Goal: Find specific page/section: Find specific page/section

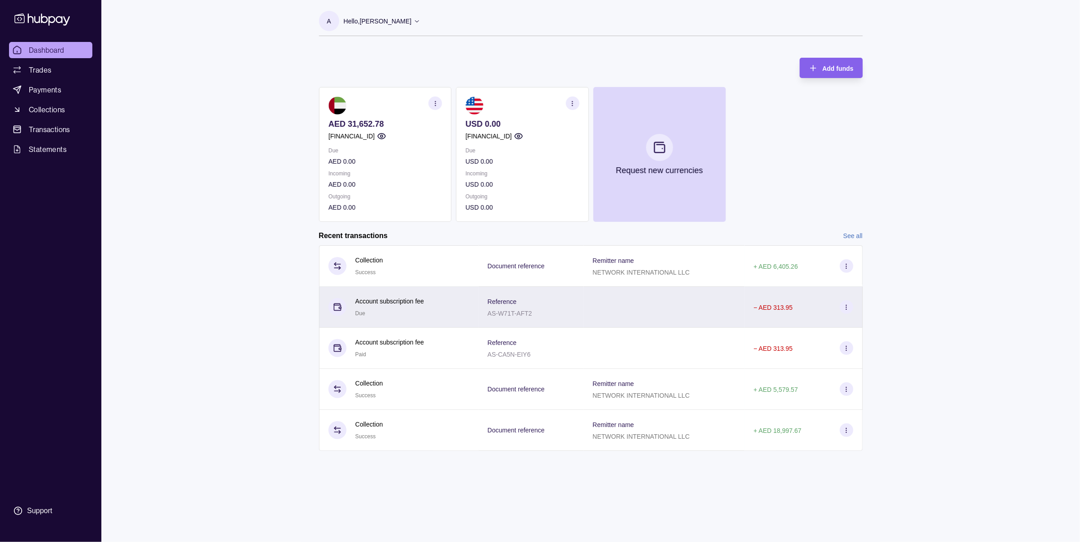
click at [845, 303] on section at bounding box center [847, 307] width 14 height 14
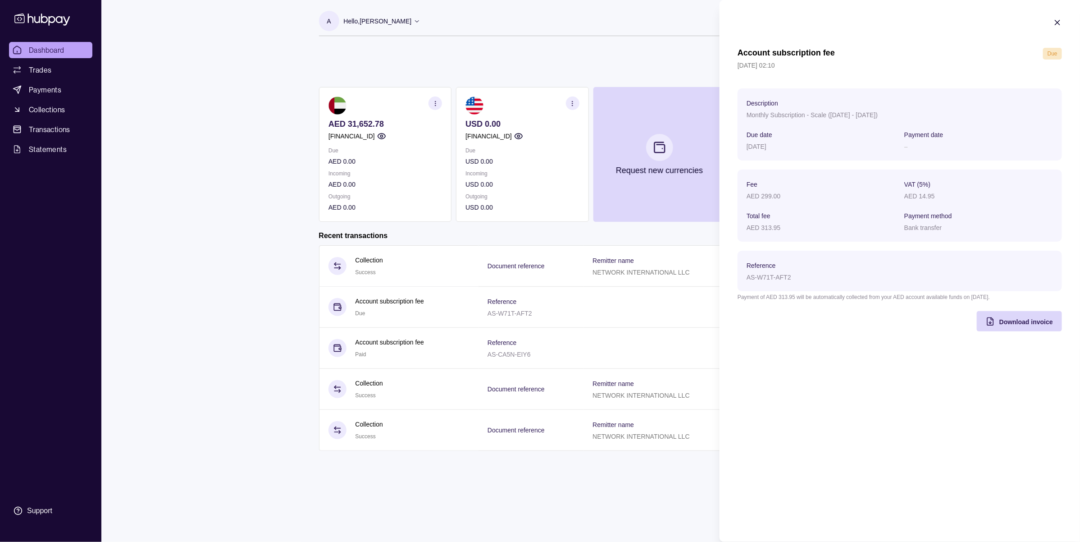
click at [635, 377] on html "Dashboard Trades Payments Collections Transactions Statements Support A Hello, …" at bounding box center [540, 271] width 1080 height 542
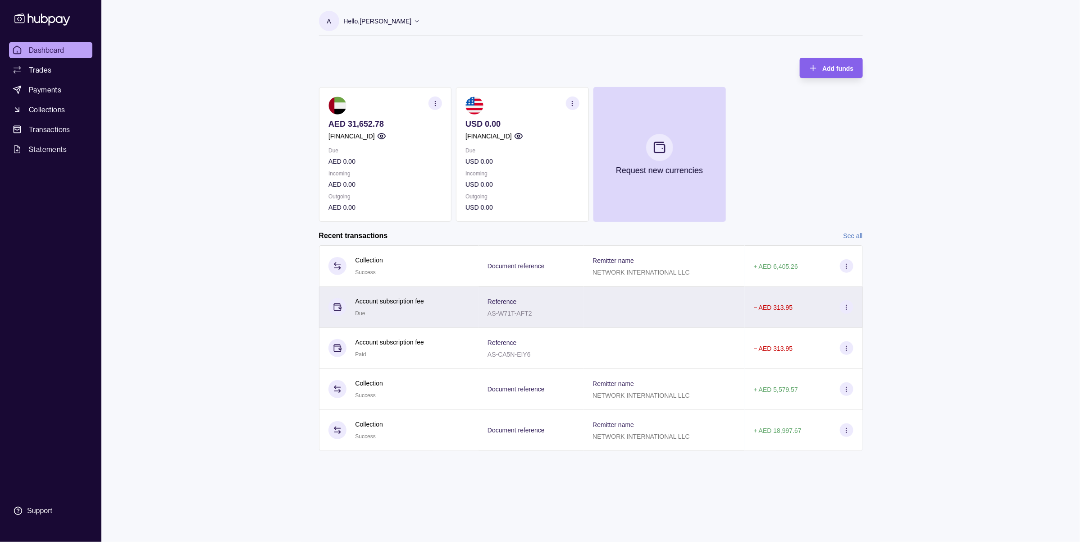
click at [693, 314] on div at bounding box center [664, 307] width 161 height 41
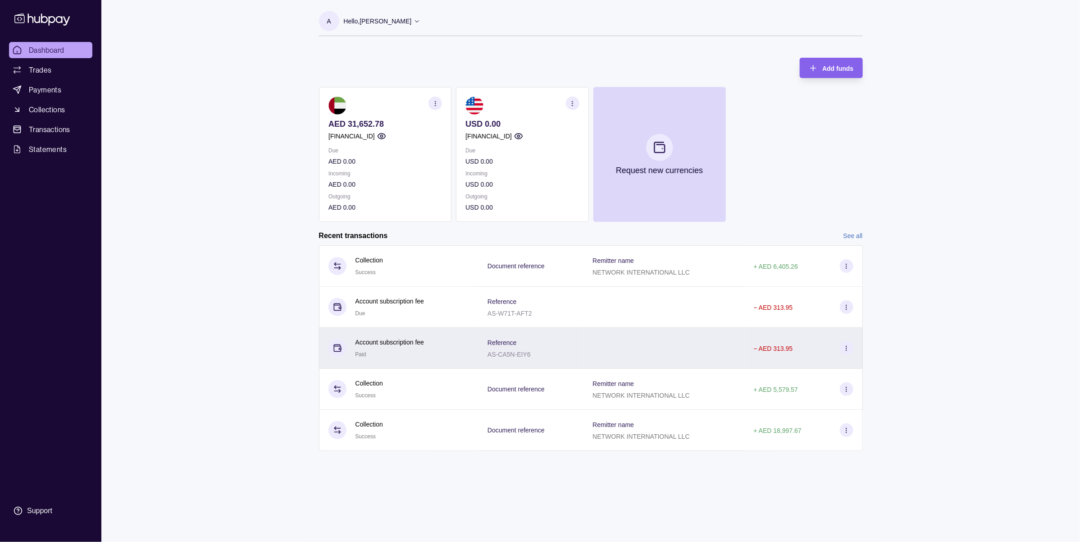
drag, startPoint x: 674, startPoint y: 334, endPoint x: 670, endPoint y: 341, distance: 7.7
click at [673, 334] on html "Dashboard Trades Payments Collections Transactions Statements Support A Hello, …" at bounding box center [540, 271] width 1080 height 542
click at [667, 348] on div at bounding box center [664, 348] width 161 height 41
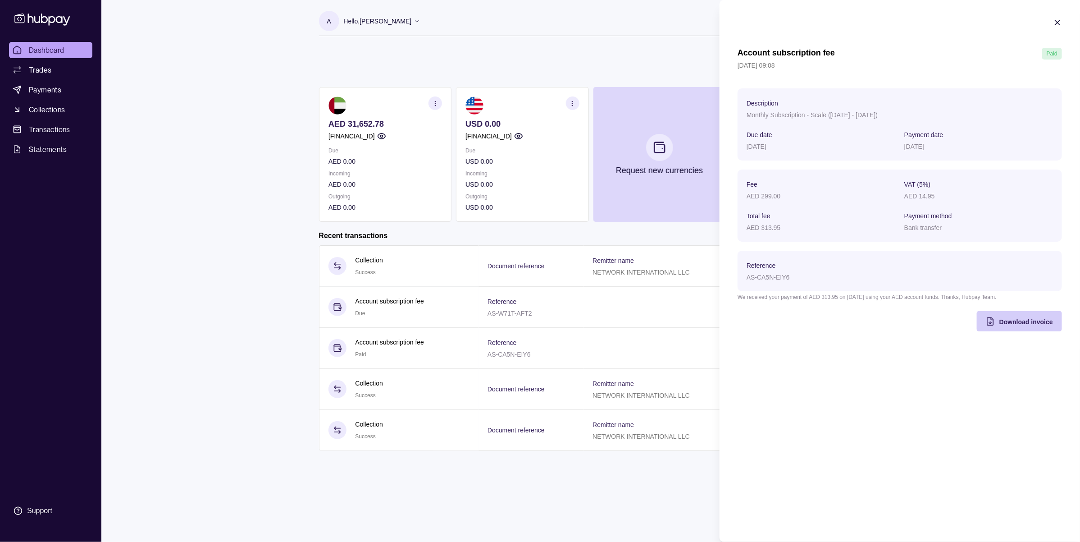
click at [1045, 323] on span "Download invoice" at bounding box center [1027, 321] width 54 height 7
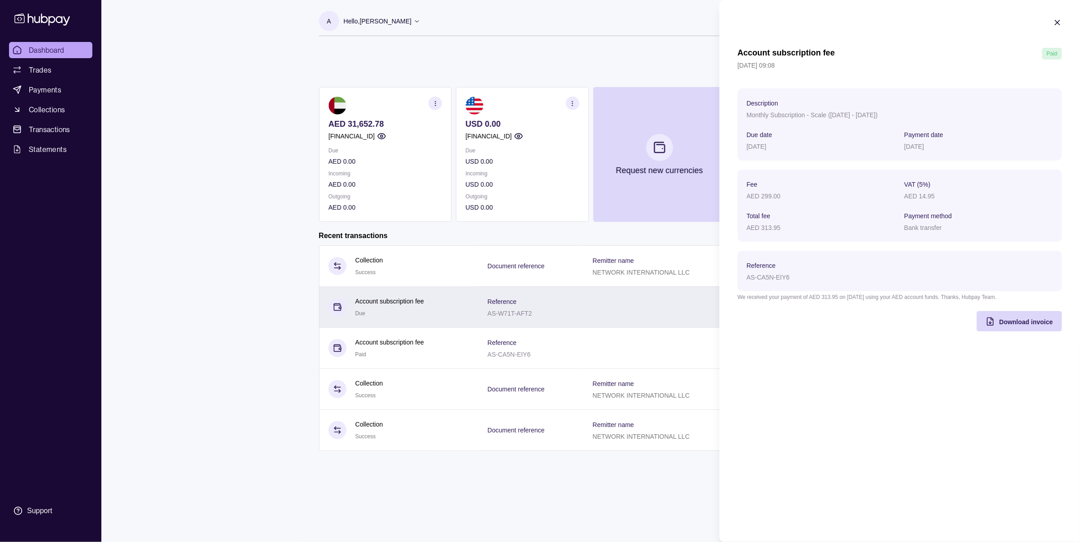
click at [493, 309] on html "Dashboard Trades Payments Collections Transactions Statements Support A Hello, …" at bounding box center [540, 271] width 1080 height 542
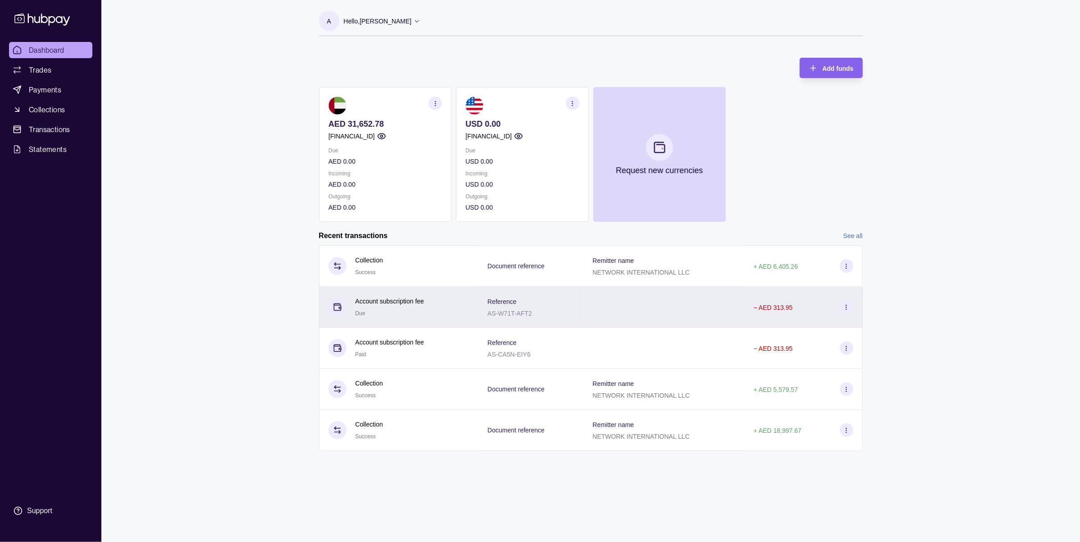
click at [591, 307] on div at bounding box center [664, 307] width 161 height 41
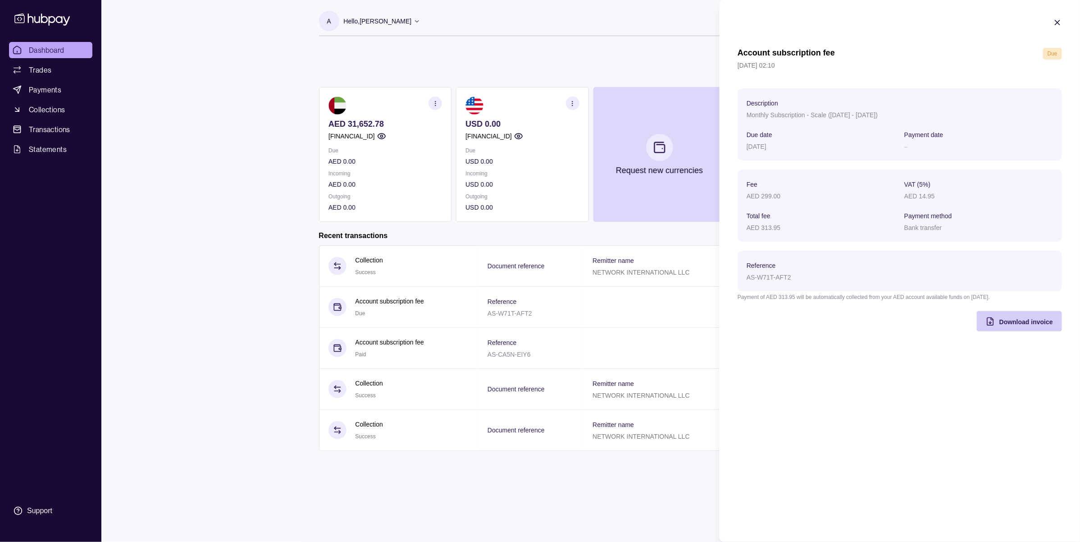
click at [1050, 320] on span "Download invoice" at bounding box center [1027, 321] width 54 height 7
click at [472, 517] on html "Dashboard Trades Payments Collections Transactions Statements Support A Hello, …" at bounding box center [540, 271] width 1080 height 542
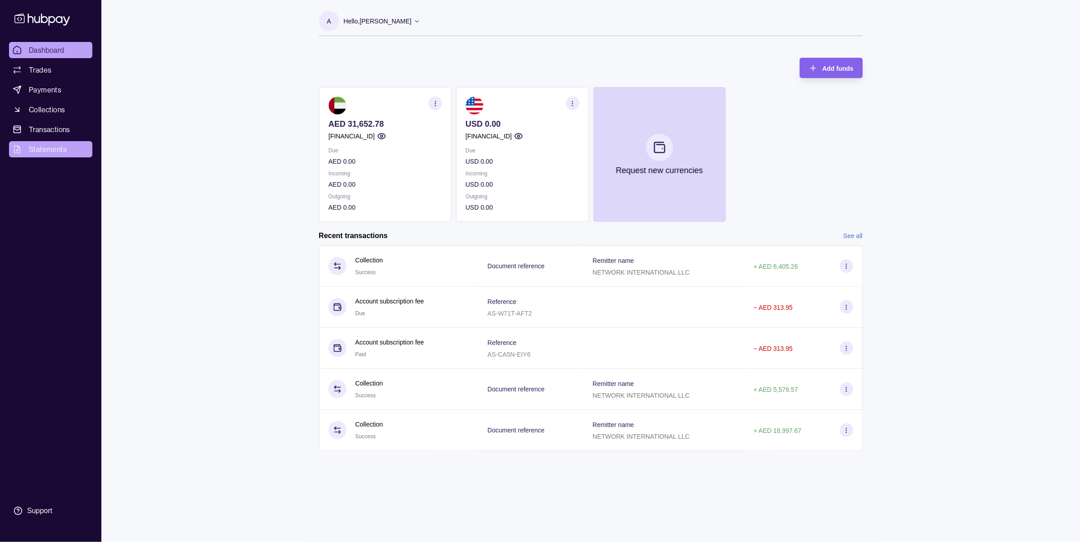
click at [35, 149] on span "Statements" at bounding box center [48, 149] width 38 height 11
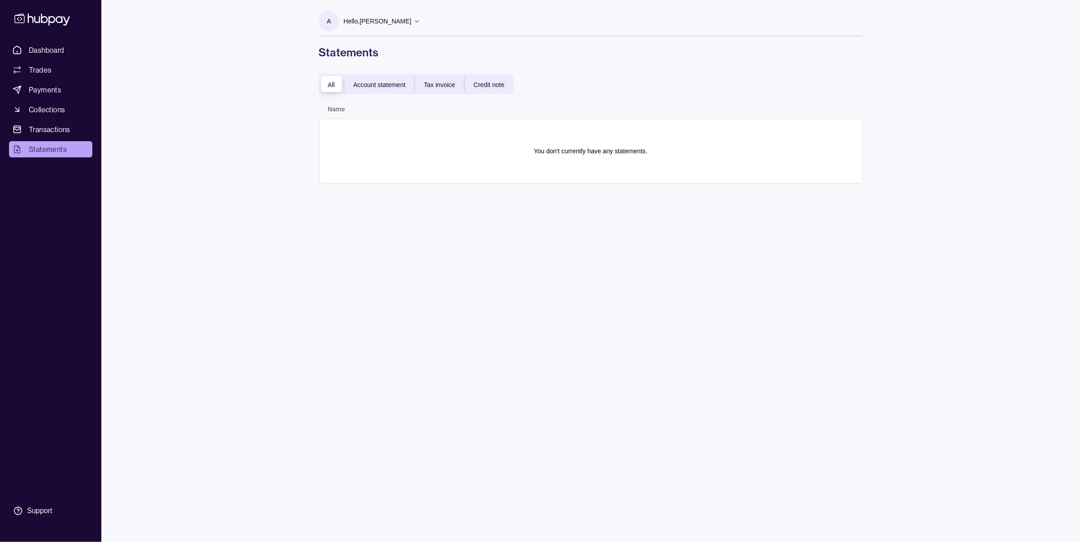
click at [390, 81] on span "Account statement" at bounding box center [379, 84] width 52 height 7
click at [443, 85] on span "Tax invoice" at bounding box center [439, 84] width 31 height 7
click at [501, 82] on span "Credit note" at bounding box center [489, 84] width 31 height 7
click at [336, 87] on div "All" at bounding box center [331, 84] width 25 height 11
click at [58, 87] on span "Payments" at bounding box center [45, 89] width 32 height 11
